Goal: Find specific page/section: Find specific page/section

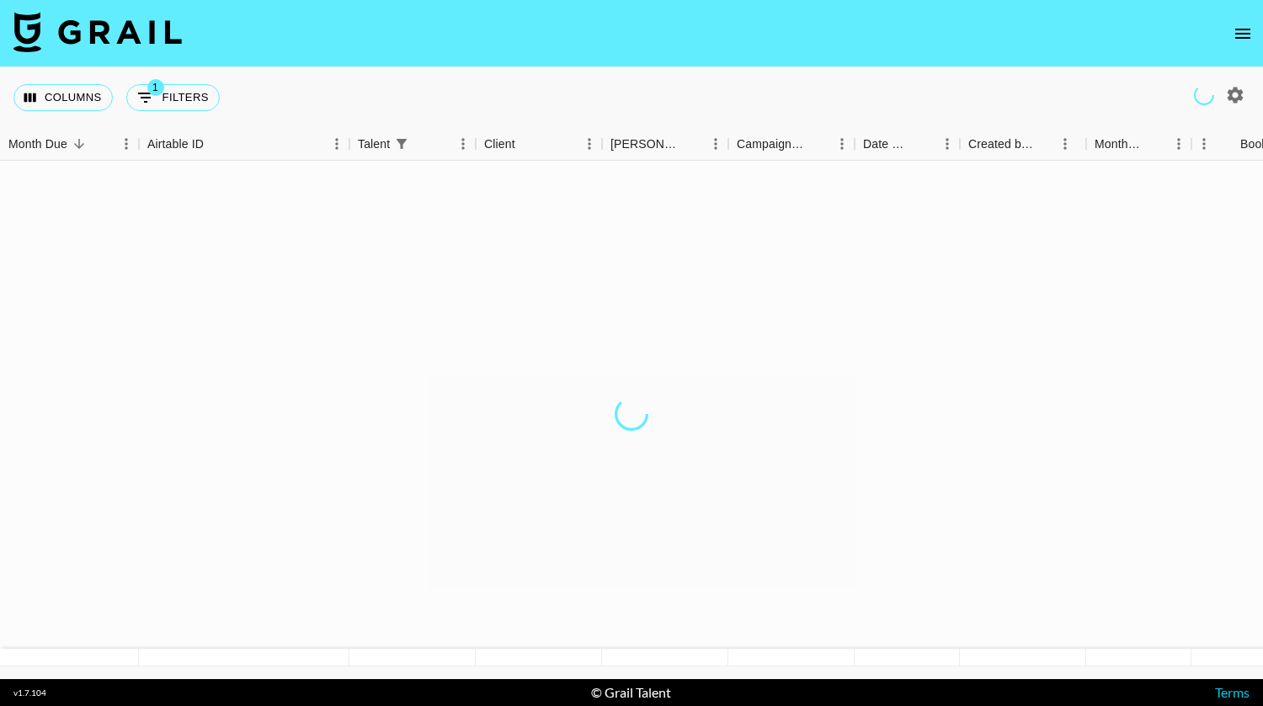
click at [1247, 26] on icon "open drawer" at bounding box center [1243, 34] width 20 height 20
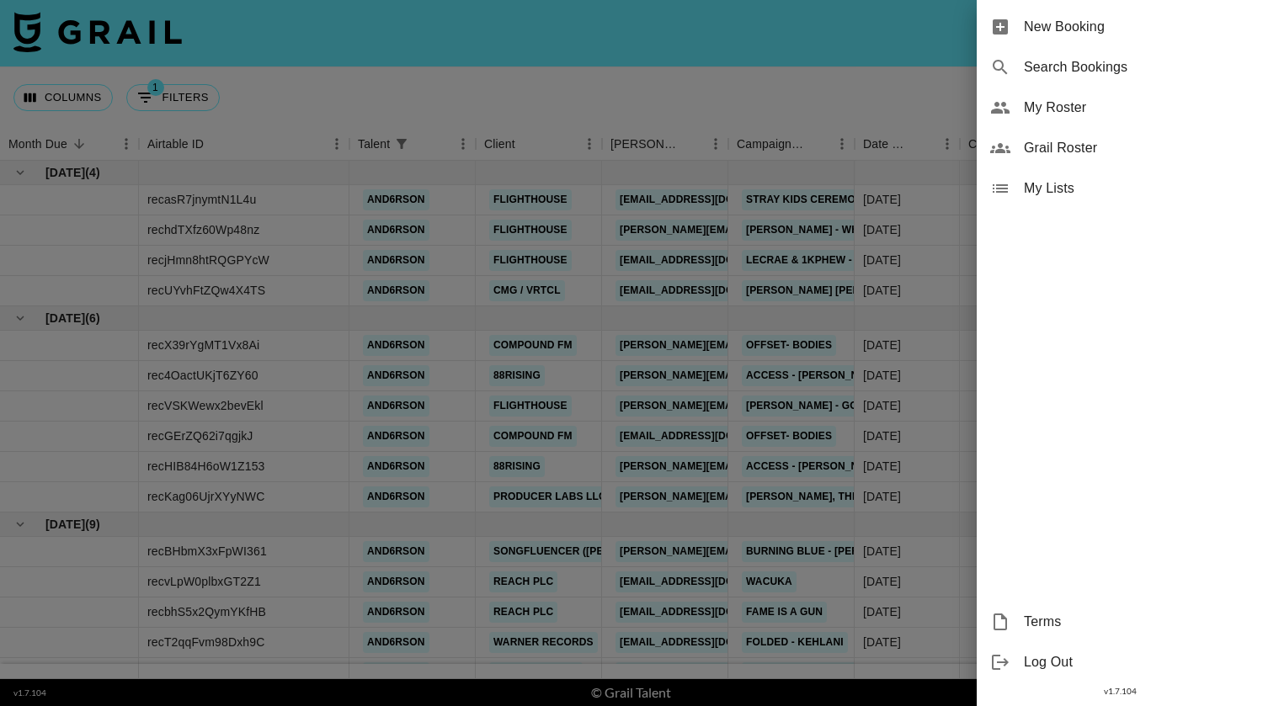
click at [1052, 106] on span "My Roster" at bounding box center [1137, 108] width 226 height 20
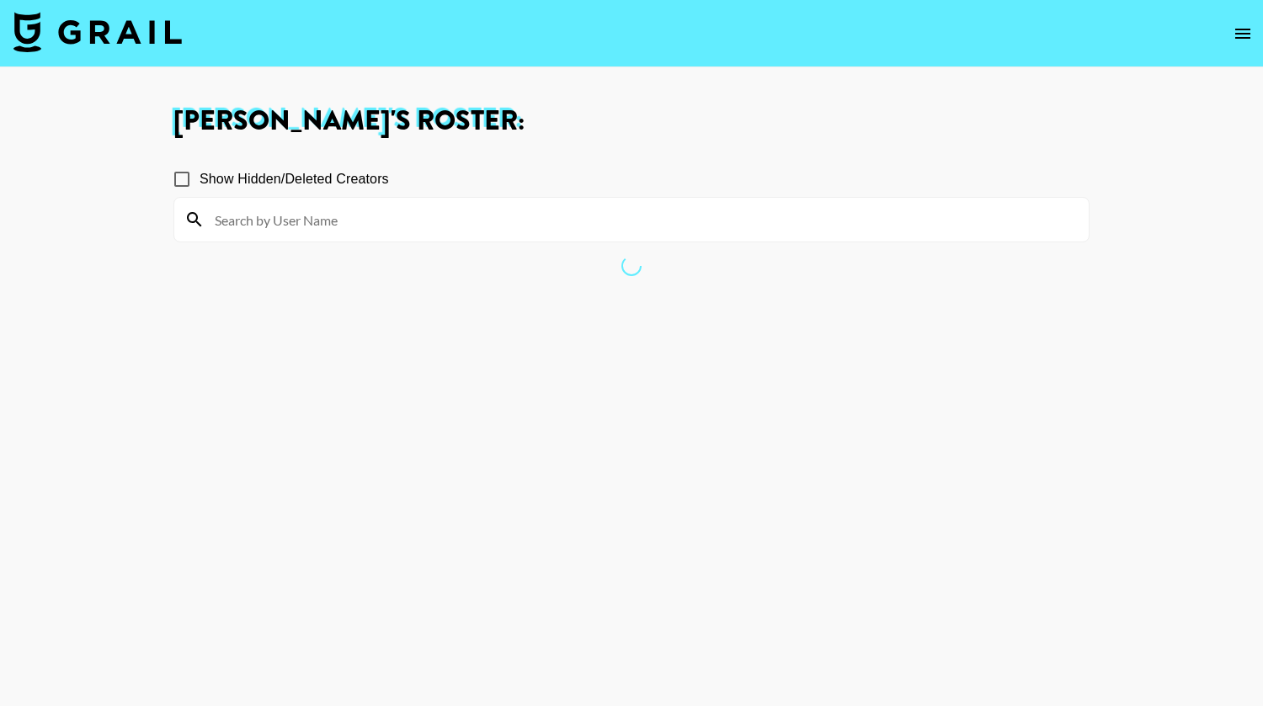
click at [1052, 106] on main "[PERSON_NAME] 's Roster: Show Hidden/Deleted Creators" at bounding box center [631, 413] width 1263 height 693
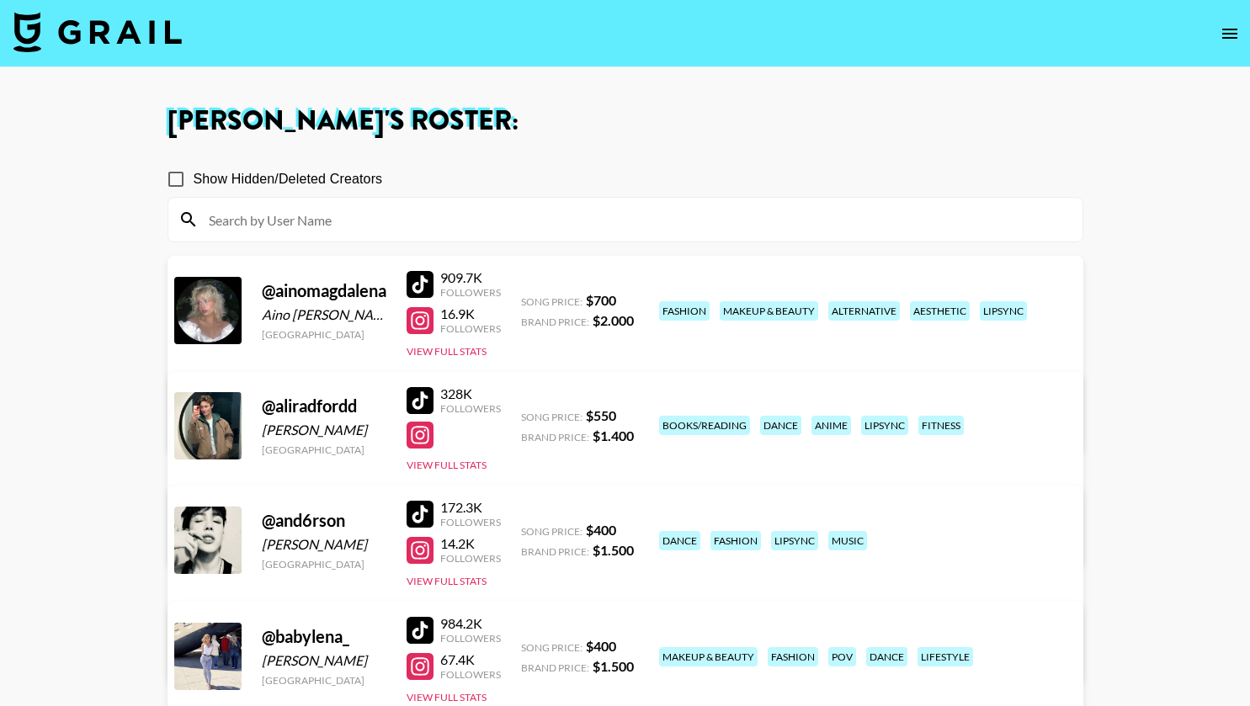
click at [521, 215] on input at bounding box center [636, 219] width 874 height 27
paste input "[URL][DOMAIN_NAME][DOMAIN_NAME]"
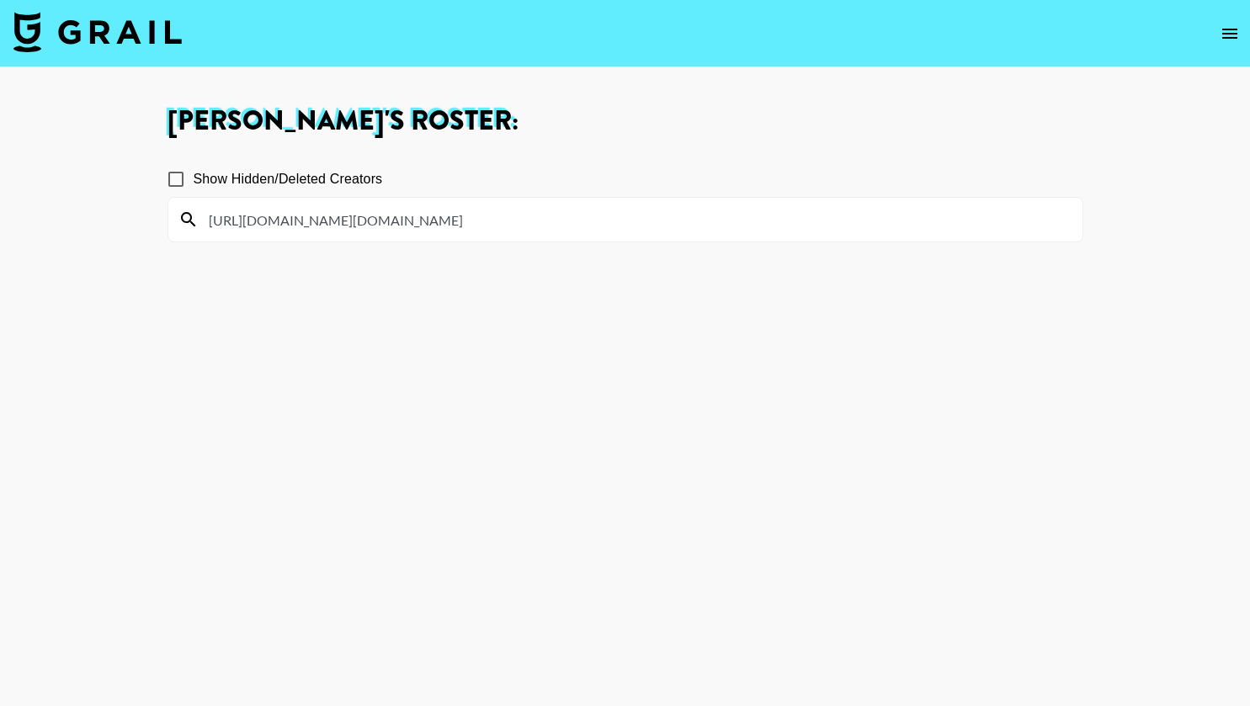
click at [442, 221] on input "[URL][DOMAIN_NAME][DOMAIN_NAME]" at bounding box center [636, 219] width 874 height 27
drag, startPoint x: 366, startPoint y: 218, endPoint x: 149, endPoint y: 234, distance: 217.8
click at [149, 234] on main "[PERSON_NAME] 's Roster: Show Hidden/Deleted Creators [URL][DOMAIN_NAME][DOMAIN…" at bounding box center [625, 413] width 1250 height 693
type input "[PERSON_NAME]"
click at [429, 243] on section "Show Hidden/Deleted Creators [PERSON_NAME]" at bounding box center [626, 434] width 916 height 572
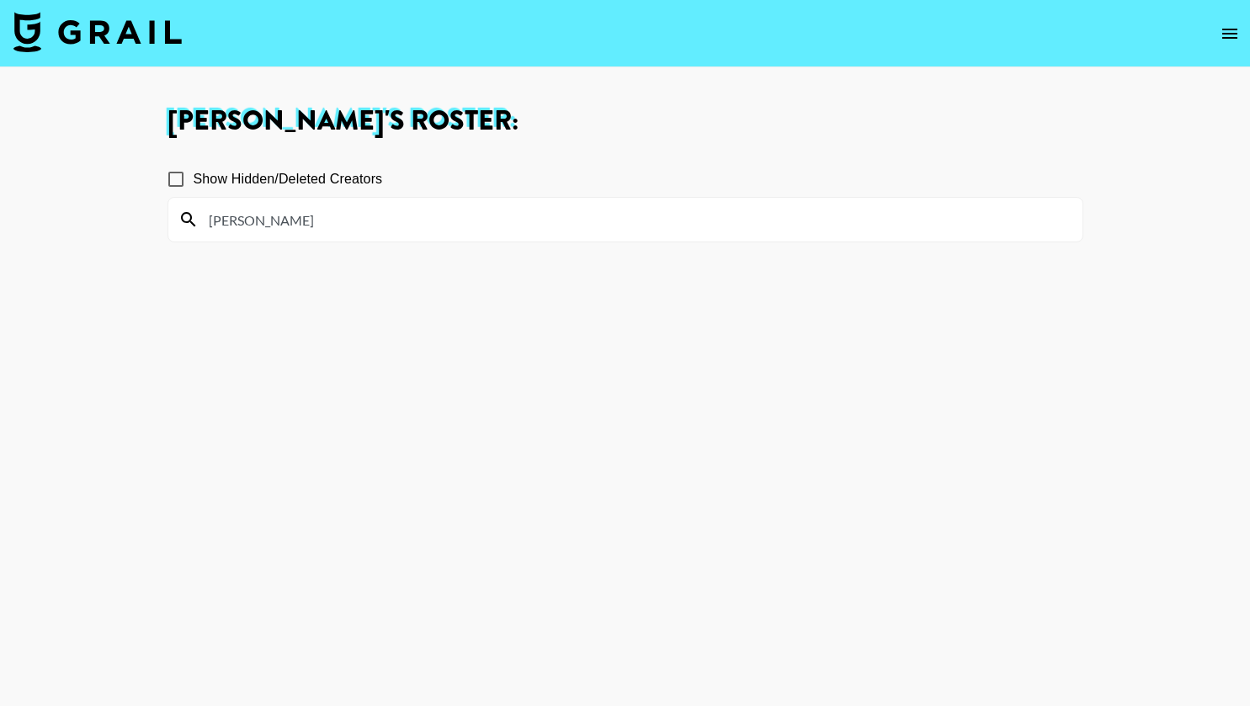
click at [311, 213] on input "[PERSON_NAME]" at bounding box center [636, 219] width 874 height 27
click at [1233, 26] on icon "open drawer" at bounding box center [1230, 34] width 20 height 20
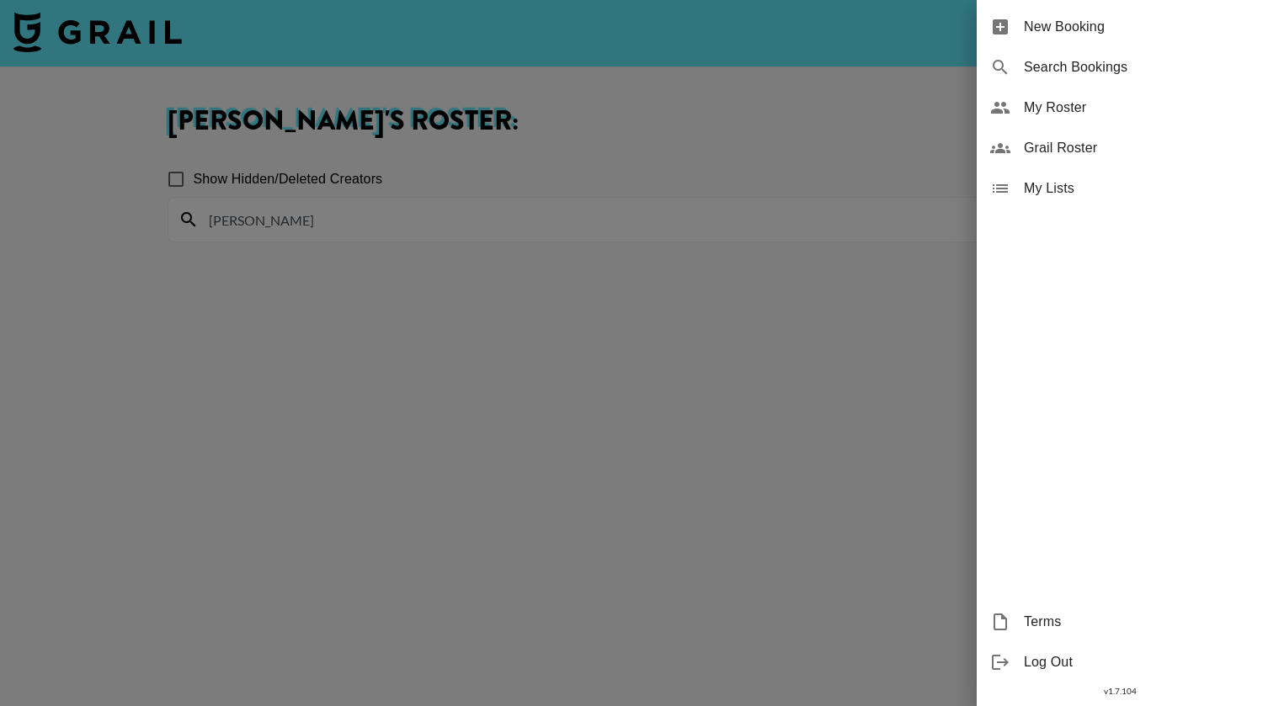
click at [1117, 121] on div "My Roster" at bounding box center [1120, 108] width 286 height 40
